Goal: Transaction & Acquisition: Book appointment/travel/reservation

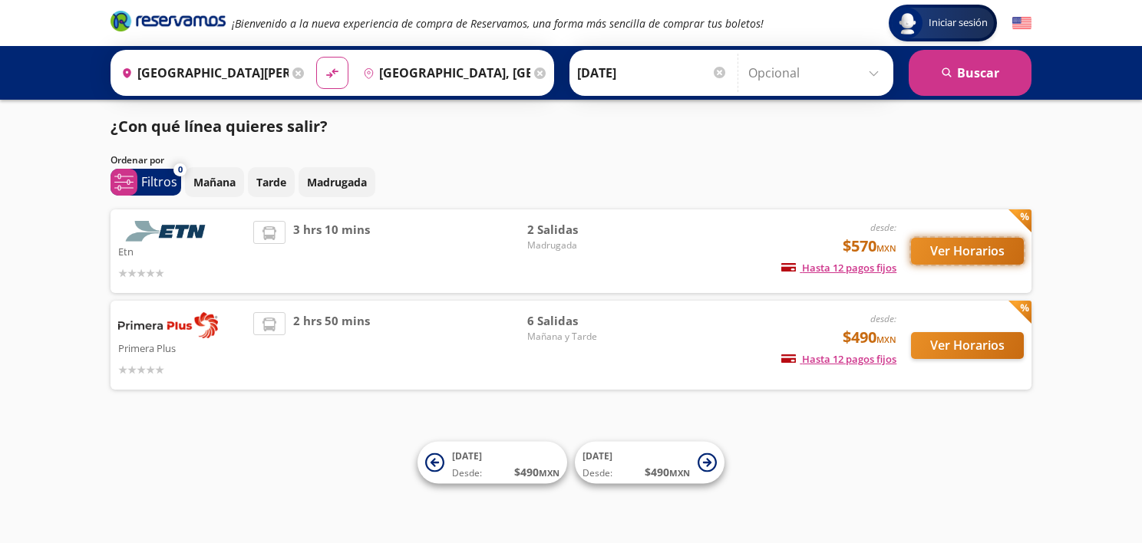
click at [943, 256] on button "Ver Horarios" at bounding box center [967, 251] width 113 height 27
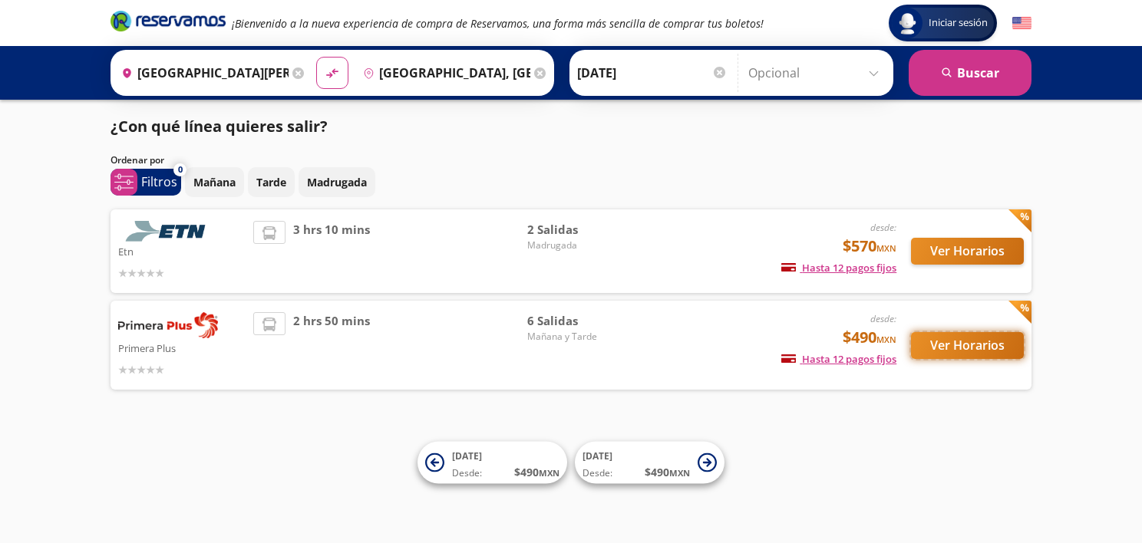
click at [970, 344] on button "Ver Horarios" at bounding box center [967, 345] width 113 height 27
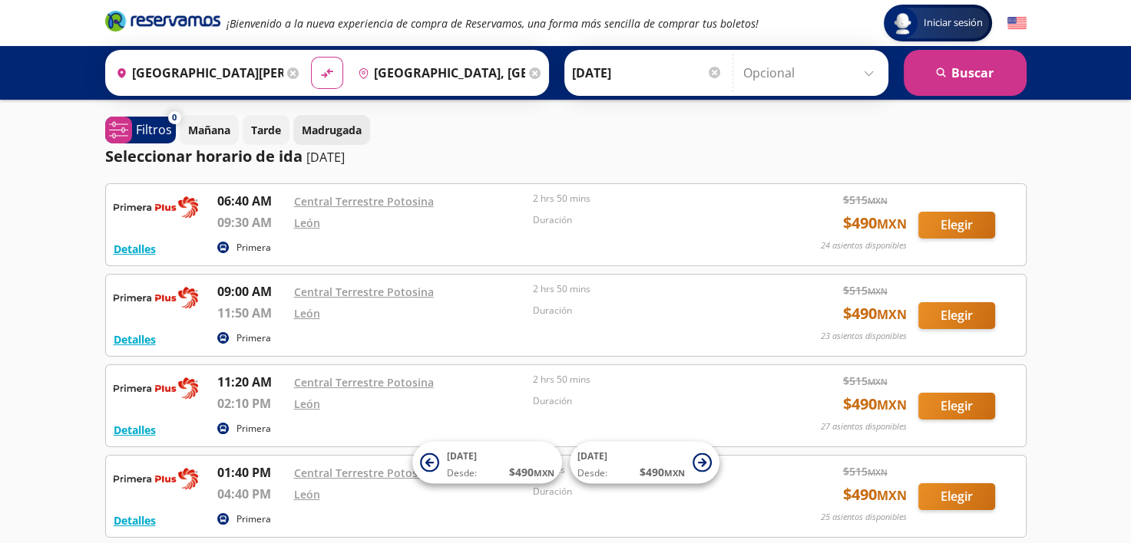
click at [315, 138] on button "Madrugada" at bounding box center [331, 130] width 77 height 30
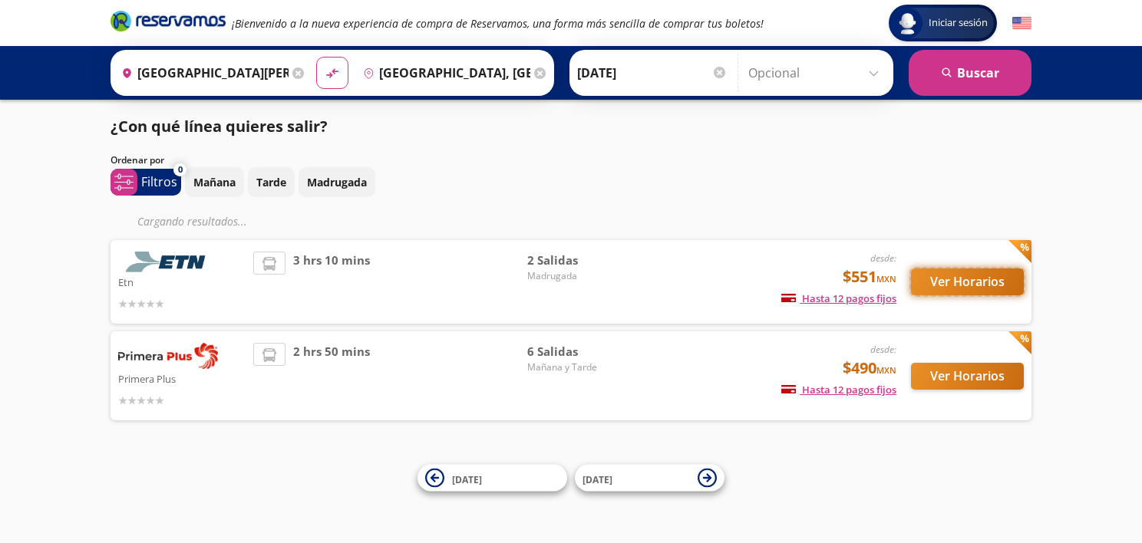
click at [957, 281] on button "Ver Horarios" at bounding box center [967, 282] width 113 height 27
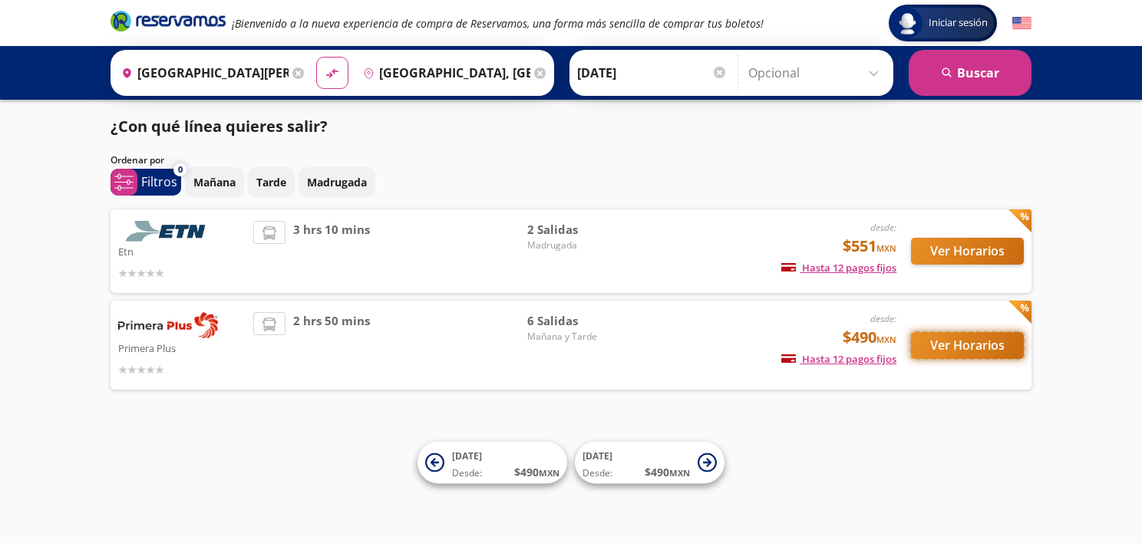
click at [988, 342] on button "Ver Horarios" at bounding box center [967, 345] width 113 height 27
